Goal: Check status: Check status

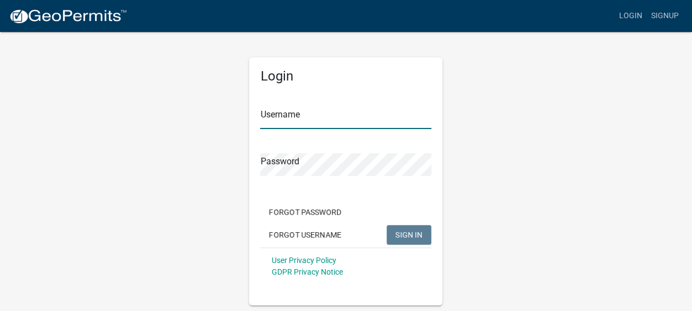
type input "Gobbler Ridge"
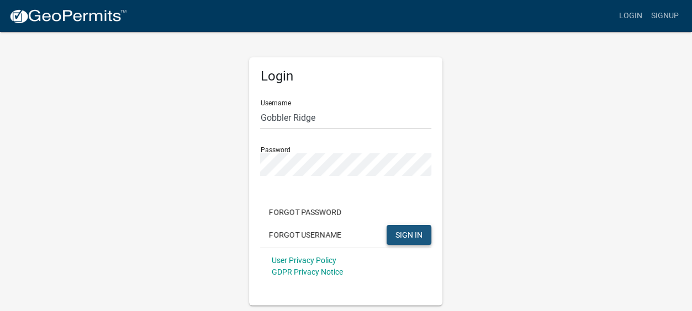
click at [404, 229] on button "SIGN IN" at bounding box center [408, 235] width 45 height 20
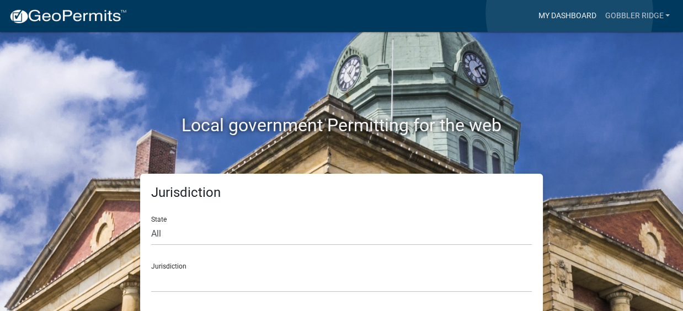
click at [570, 13] on link "My Dashboard" at bounding box center [567, 16] width 67 height 21
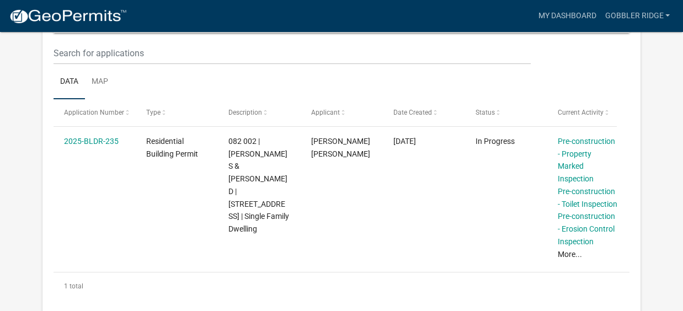
scroll to position [148, 0]
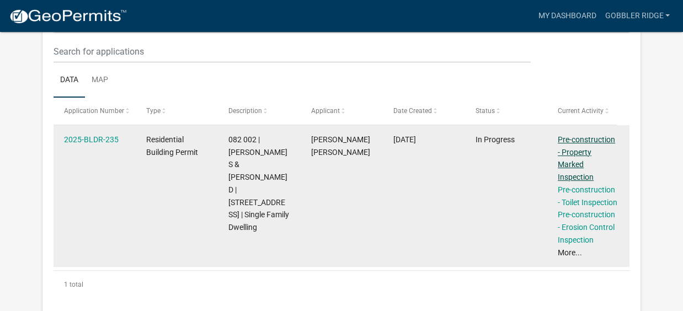
click at [575, 143] on link "Pre-construction - Property Marked Inspection" at bounding box center [586, 158] width 57 height 46
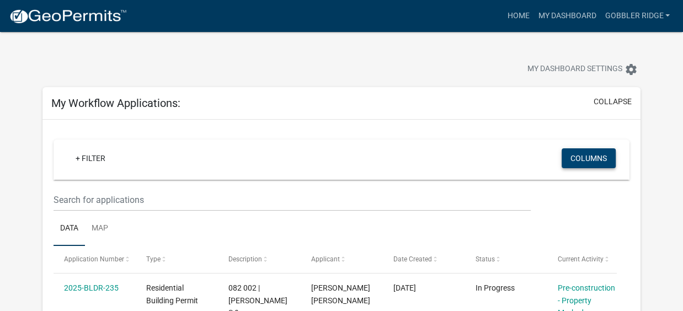
click at [580, 157] on button "Columns" at bounding box center [589, 158] width 54 height 20
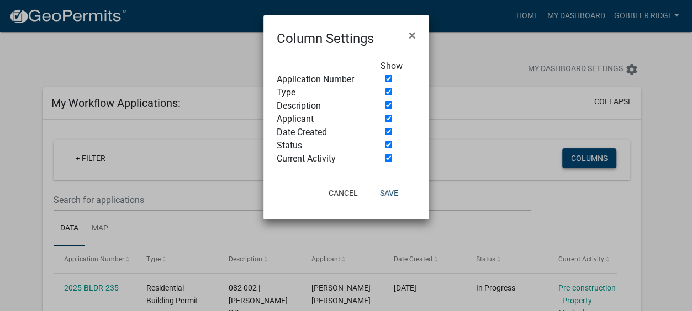
click at [580, 157] on ngb-modal-window "Column Settings × Show Application Number Type Description Applicant Date Creat…" at bounding box center [346, 155] width 692 height 311
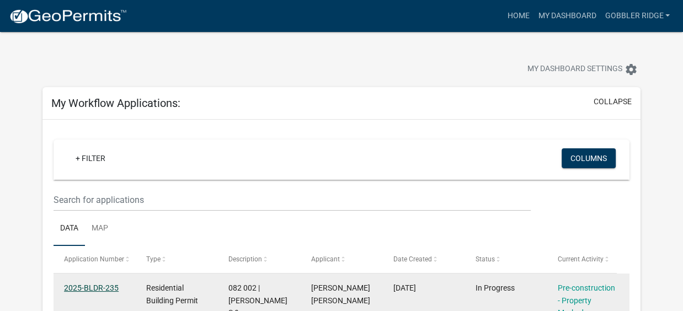
click at [79, 286] on link "2025-BLDR-235" at bounding box center [91, 288] width 55 height 9
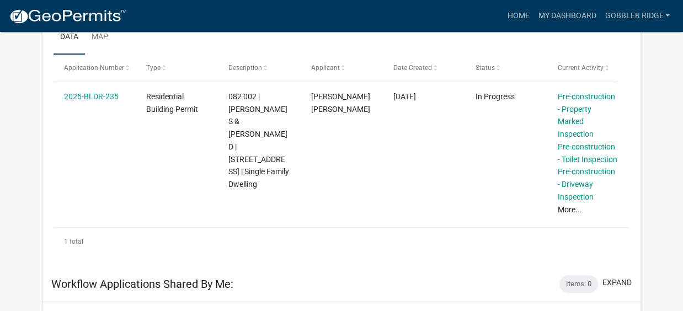
scroll to position [319, 0]
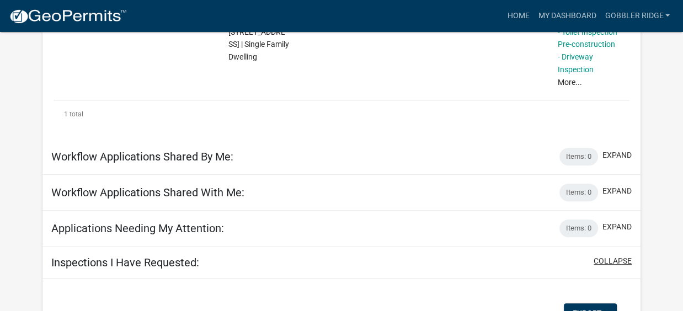
click at [614, 256] on button "collapse" at bounding box center [613, 262] width 38 height 12
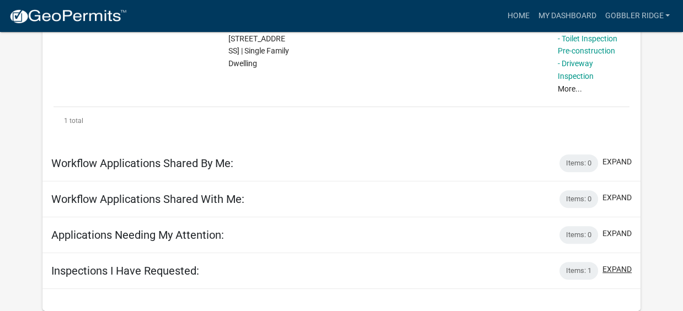
scroll to position [277, 0]
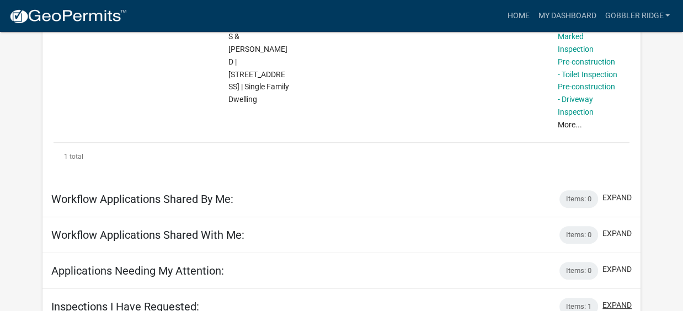
click at [617, 300] on button "expand" at bounding box center [617, 306] width 29 height 12
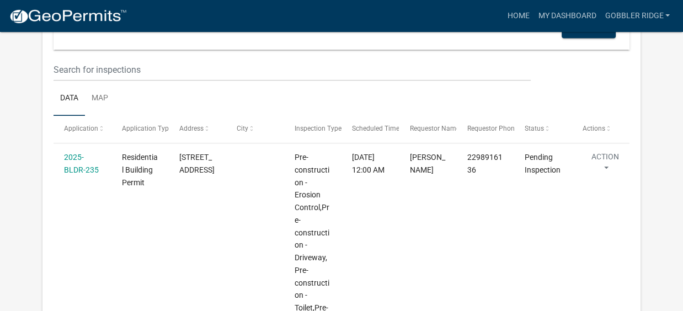
scroll to position [655, 0]
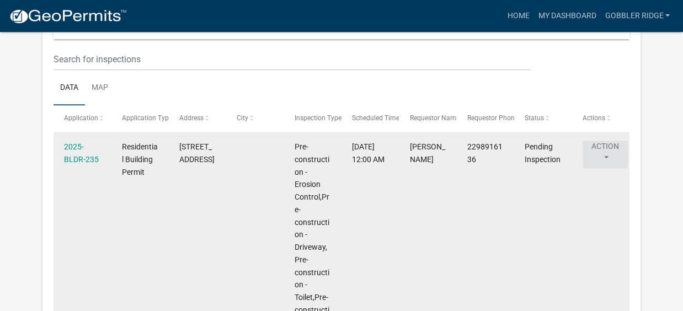
click at [606, 144] on button "Action" at bounding box center [605, 155] width 45 height 28
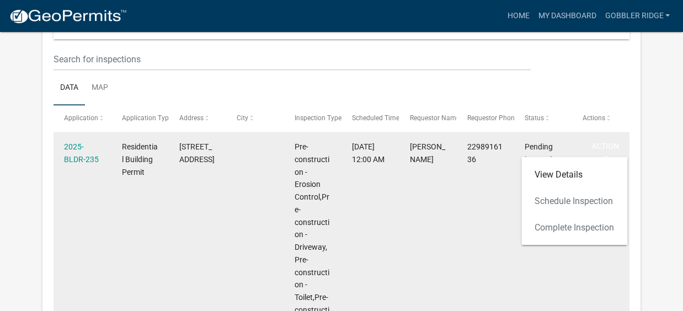
click at [486, 197] on datatable-body-cell "2298916136" at bounding box center [485, 279] width 57 height 292
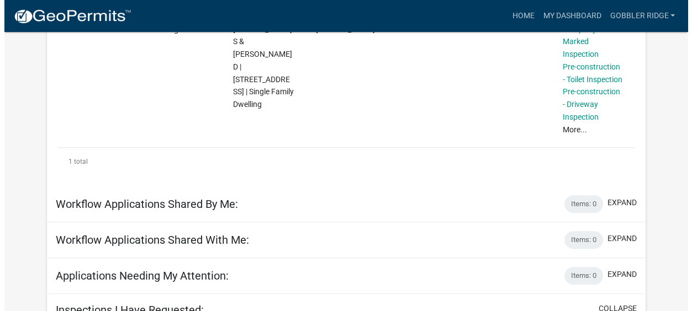
scroll to position [275, 0]
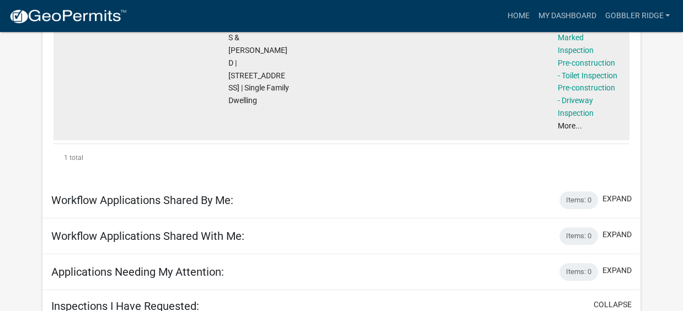
click at [565, 121] on link "More..." at bounding box center [570, 125] width 24 height 9
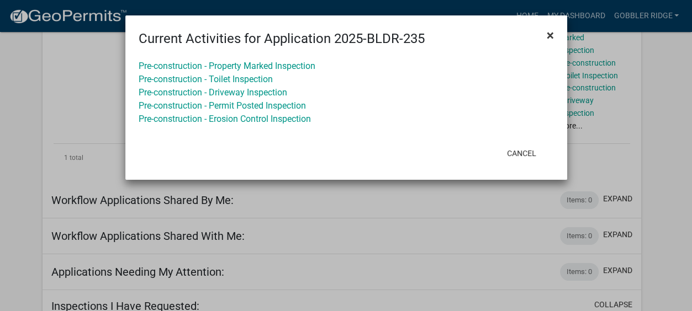
click at [550, 35] on span "×" at bounding box center [549, 35] width 7 height 15
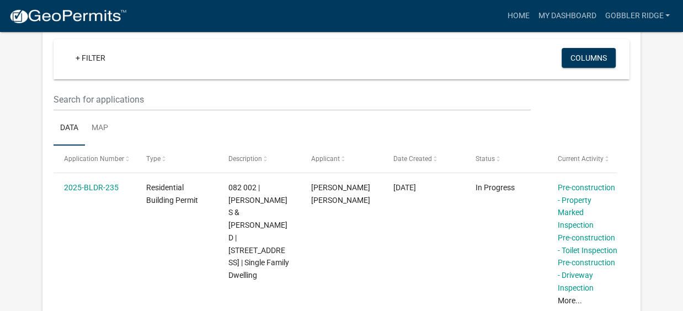
scroll to position [0, 0]
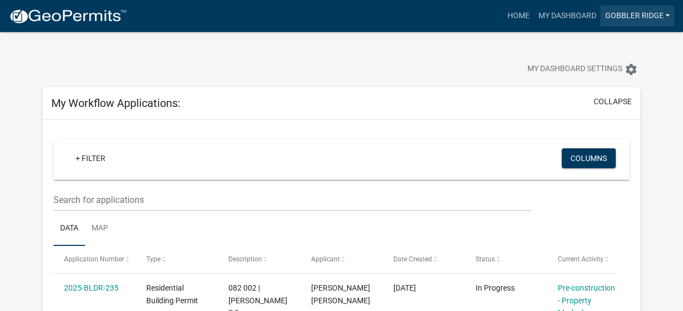
click at [633, 13] on link "Gobbler Ridge" at bounding box center [638, 16] width 74 height 21
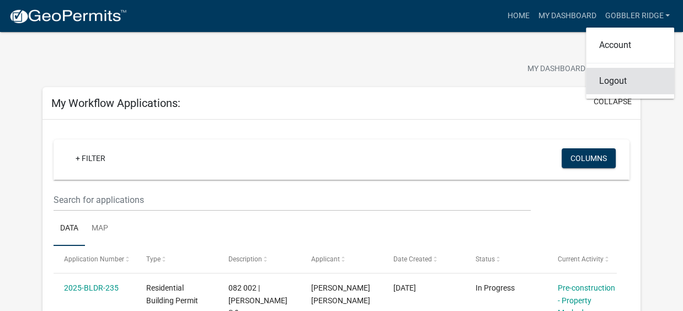
click at [611, 81] on link "Logout" at bounding box center [630, 81] width 88 height 26
